Goal: Information Seeking & Learning: Find specific fact

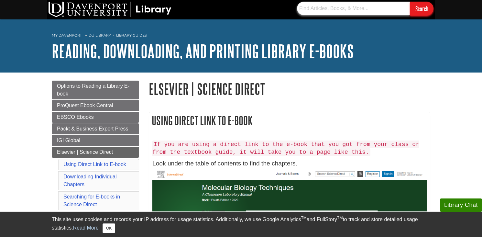
click at [352, 6] on input "text" at bounding box center [353, 9] width 113 height 14
click at [368, 7] on input "text" at bounding box center [353, 9] width 113 height 14
paste input "[URL][DOMAIN_NAME][US_VEHICLE_IDENTIFICATION_NUMBER]"
type input "[URL][DOMAIN_NAME][US_VEHICLE_IDENTIFICATION_NUMBER]"
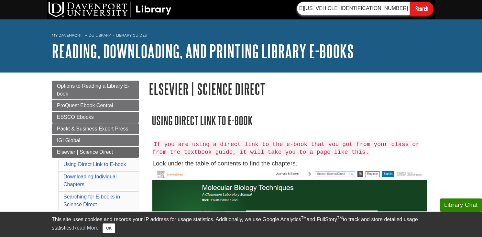
click at [410, 2] on input "Search" at bounding box center [421, 9] width 23 height 14
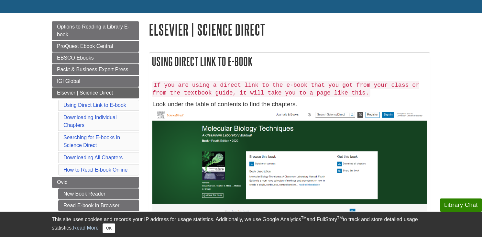
scroll to position [60, 0]
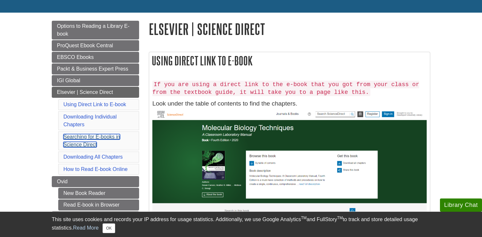
click at [103, 135] on link "Searching for E-books in Science Direct" at bounding box center [91, 140] width 57 height 13
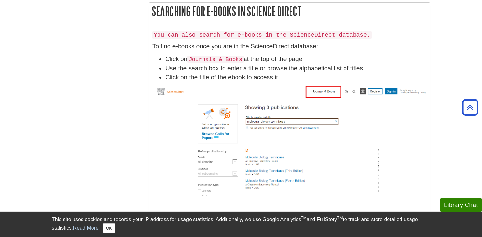
click at [328, 87] on img at bounding box center [289, 140] width 274 height 110
